Goal: Transaction & Acquisition: Purchase product/service

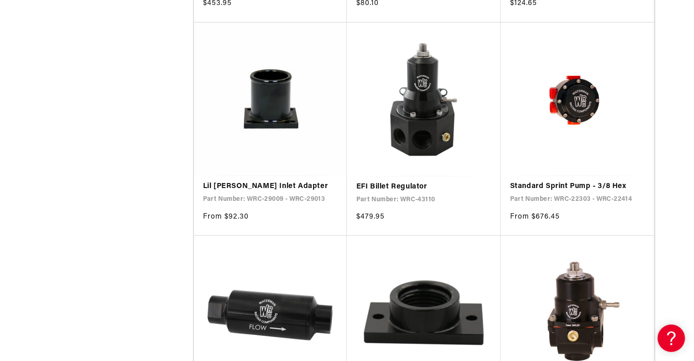
scroll to position [1596, 0]
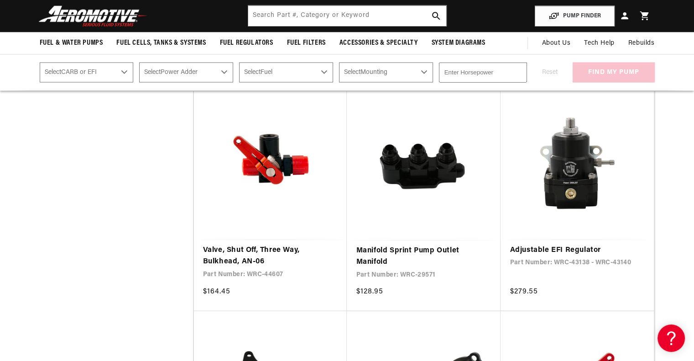
scroll to position [2143, 0]
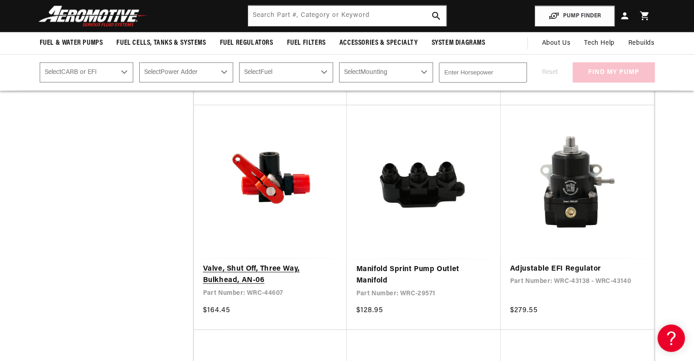
click at [233, 277] on link "Valve, Shut Off, Three Way, Bulkhead, AN-06" at bounding box center [270, 274] width 135 height 23
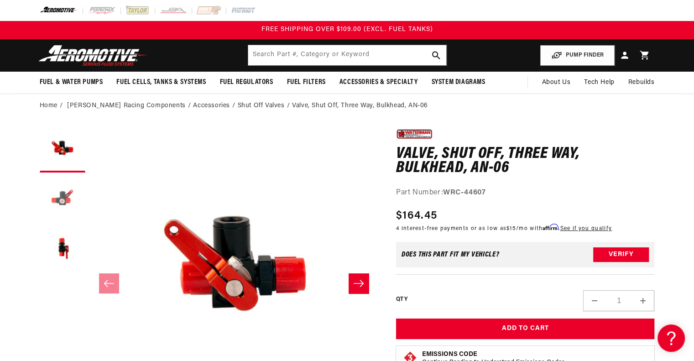
click at [68, 198] on button "Load image 2 in gallery view" at bounding box center [63, 200] width 46 height 46
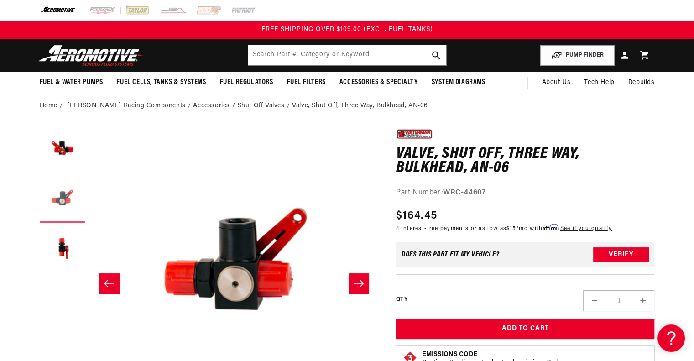
scroll to position [0, 288]
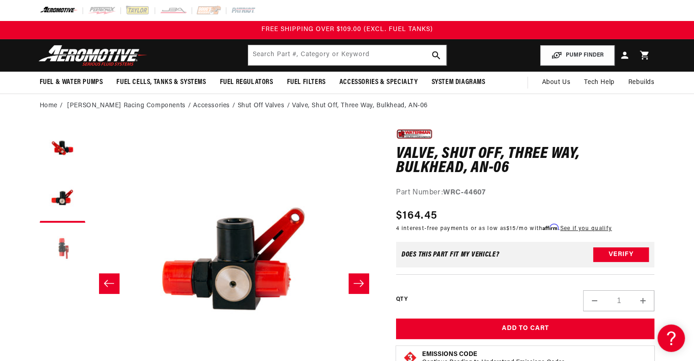
click at [62, 246] on button "Load image 3 in gallery view" at bounding box center [63, 250] width 46 height 46
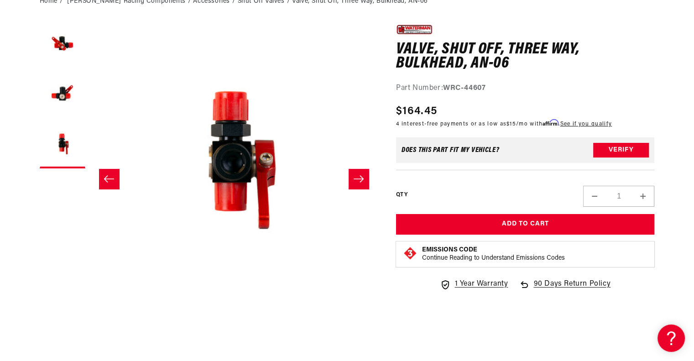
scroll to position [91, 0]
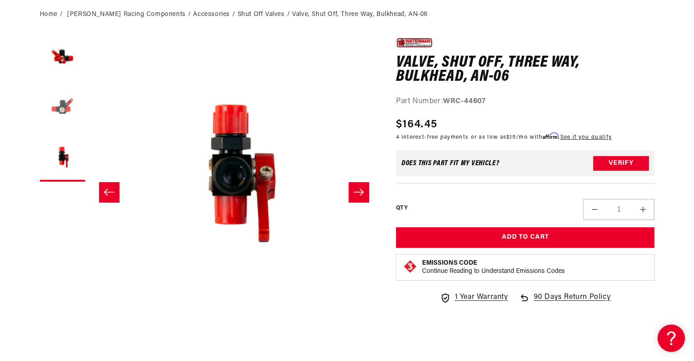
click at [58, 111] on button "Load image 2 in gallery view" at bounding box center [63, 109] width 46 height 46
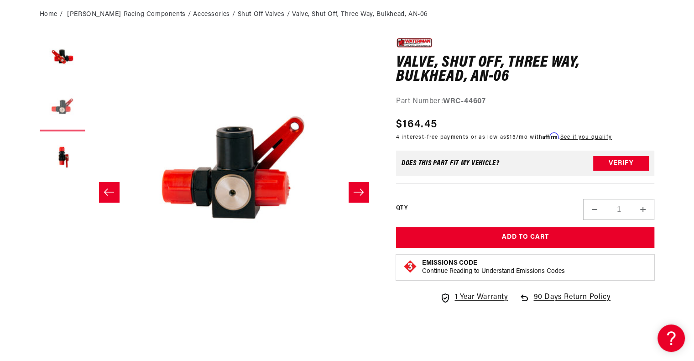
scroll to position [0, 288]
